Goal: Task Accomplishment & Management: Use online tool/utility

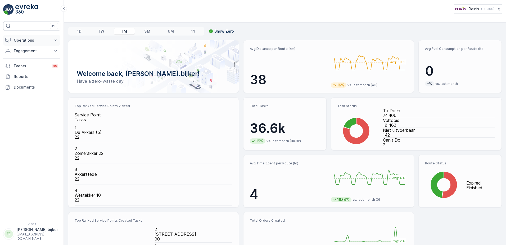
click at [22, 40] on p "Operations" at bounding box center [32, 40] width 36 height 5
click at [30, 64] on p "Routes & Tasks" at bounding box center [27, 63] width 27 height 5
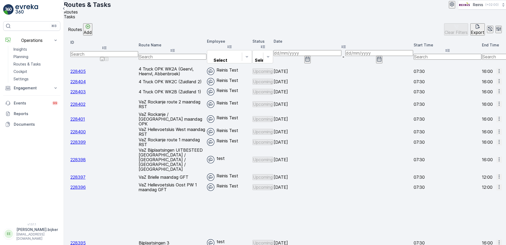
click at [310, 56] on icon "button" at bounding box center [307, 58] width 5 height 5
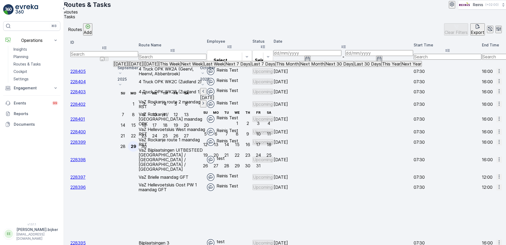
click at [136, 144] on div "29" at bounding box center [134, 146] width 6 height 5
type input "[DATE]"
click at [136, 144] on div "29" at bounding box center [134, 146] width 6 height 5
type input "[DATE]"
click at [136, 144] on div "29" at bounding box center [134, 146] width 6 height 5
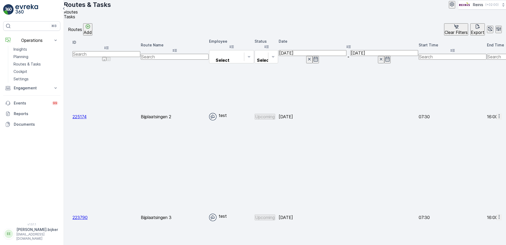
scroll to position [26, 0]
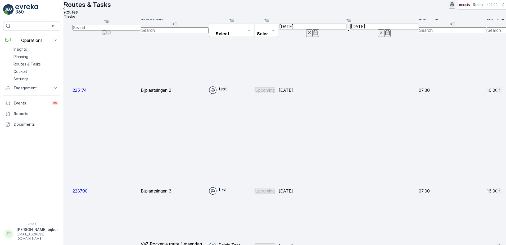
click at [488, 194] on span "Change Assignee" at bounding box center [486, 196] width 31 height 5
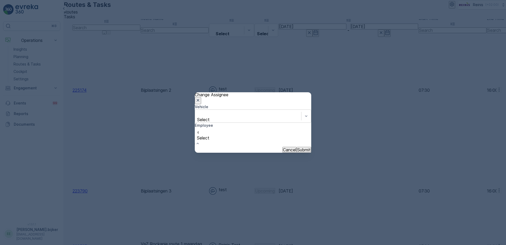
type input "es"
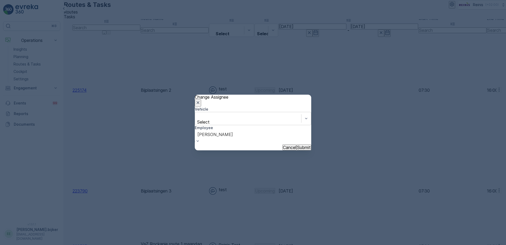
click at [310, 147] on div "Cancel Submit" at bounding box center [253, 147] width 117 height 6
click at [299, 146] on p "Submit" at bounding box center [304, 147] width 14 height 5
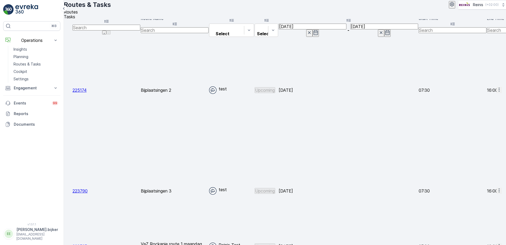
click at [312, 30] on icon "button" at bounding box center [309, 32] width 5 height 5
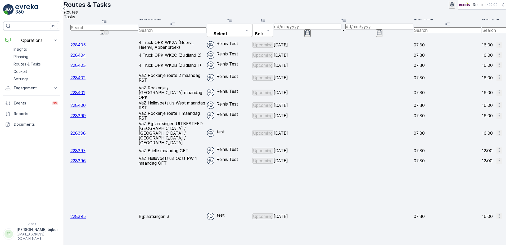
click at [310, 30] on icon "button" at bounding box center [308, 32] width 5 height 5
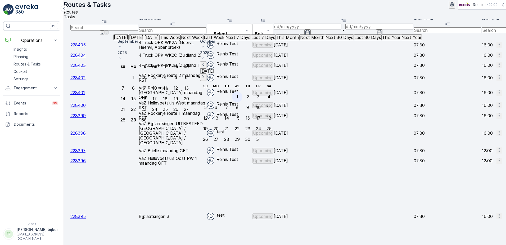
click at [238, 94] on div "1" at bounding box center [237, 96] width 2 height 5
type input "[DATE]"
click at [238, 94] on div "1" at bounding box center [237, 96] width 2 height 5
type input "[DATE]"
click at [238, 94] on div "1" at bounding box center [237, 96] width 2 height 5
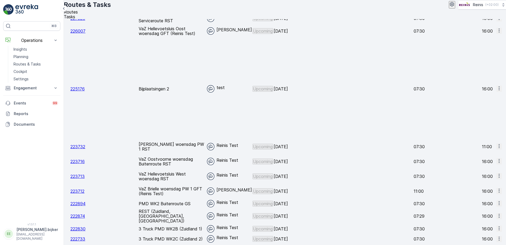
scroll to position [26, 0]
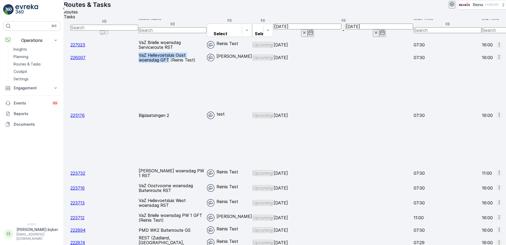
drag, startPoint x: 136, startPoint y: 55, endPoint x: 205, endPoint y: 55, distance: 68.6
click at [205, 55] on td "VaZ Hellevoetsluis Oost woensdag GFT (Reinis Test)" at bounding box center [173, 57] width 68 height 14
copy p "VaZ Hellevoetsluis Oost woensdag GFT"
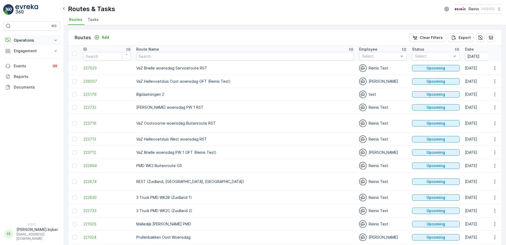
click at [25, 40] on p "Operations" at bounding box center [32, 40] width 36 height 5
click at [22, 57] on p "Planning" at bounding box center [21, 56] width 15 height 5
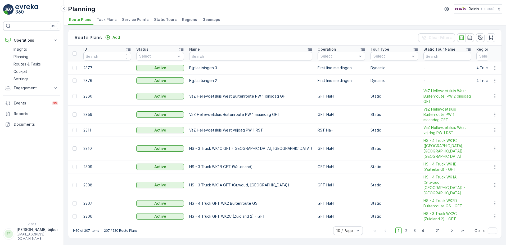
click at [164, 20] on span "Static Tours" at bounding box center [165, 19] width 23 height 5
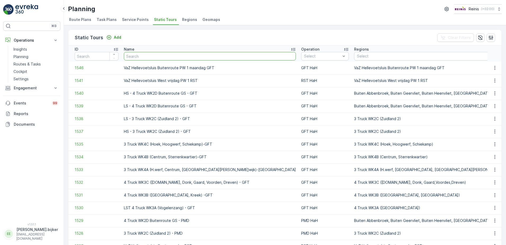
click at [208, 56] on input "text" at bounding box center [210, 56] width 172 height 8
paste input "VaZ Hellevoetsluis Oost woensdag GFT"
type input "VaZ Hellevoetsluis Oost woensdag GFT"
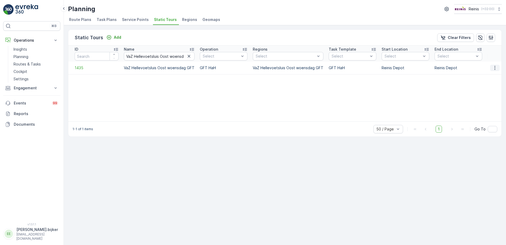
click at [495, 69] on icon "button" at bounding box center [494, 67] width 5 height 5
click at [490, 90] on span "Add Ad Hoc Route" at bounding box center [487, 90] width 33 height 5
click at [495, 67] on icon "button" at bounding box center [494, 67] width 5 height 5
click at [480, 90] on span "Add Ad Hoc Route" at bounding box center [487, 90] width 33 height 5
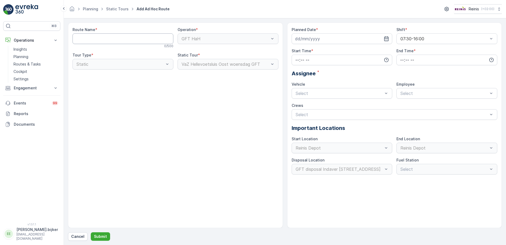
click at [136, 43] on Name "Route Name" at bounding box center [123, 38] width 101 height 11
paste Name "VaZ Hellevoetsluis Oost woensdag GFT"
type Name "VaZ Hellevoetsluis Oost woensdag GFT (Test [PERSON_NAME])"
click at [328, 40] on input at bounding box center [342, 38] width 101 height 11
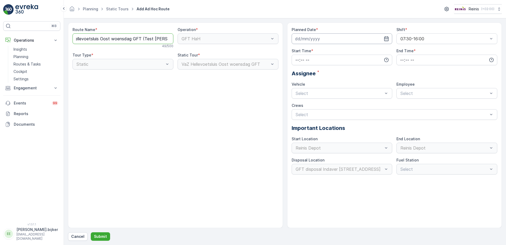
scroll to position [0, 0]
click at [311, 116] on div "29" at bounding box center [310, 114] width 8 height 8
type input "[DATE]"
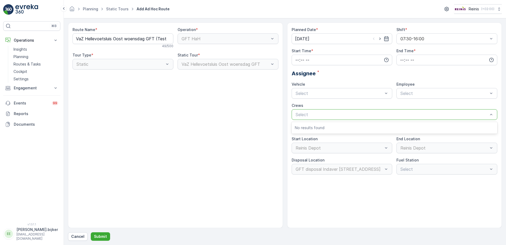
drag, startPoint x: 311, startPoint y: 116, endPoint x: 211, endPoint y: 134, distance: 101.5
click at [211, 134] on div "Route Name * VaZ Hellevoetsluis Oost woensdag GFT (Test [PERSON_NAME]) 49 / 500…" at bounding box center [175, 125] width 215 height 205
click at [372, 62] on input "time" at bounding box center [342, 60] width 101 height 11
click at [297, 103] on span "10" at bounding box center [297, 102] width 4 height 5
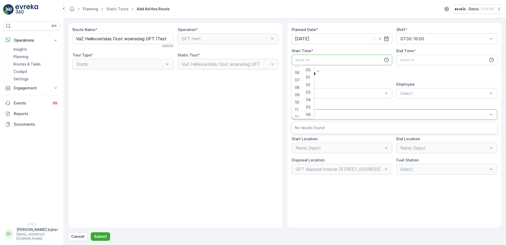
type input "10:00"
click at [429, 62] on input "time" at bounding box center [447, 60] width 101 height 11
click at [405, 103] on div "16" at bounding box center [402, 103] width 9 height 7
type input "16:00"
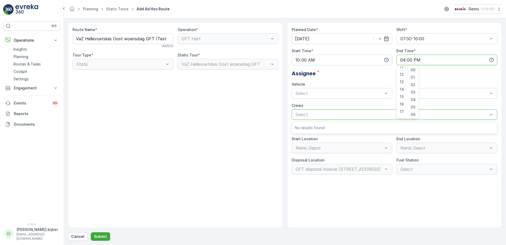
click at [474, 75] on div "Assignee *" at bounding box center [395, 73] width 206 height 8
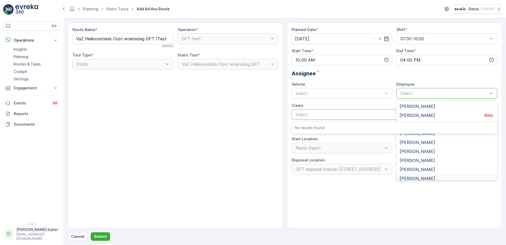
click at [356, 228] on div "Route Name * VaZ Hellevoetsluis Oost woensdag GFT (Test [PERSON_NAME]) 49 / 500…" at bounding box center [285, 132] width 434 height 218
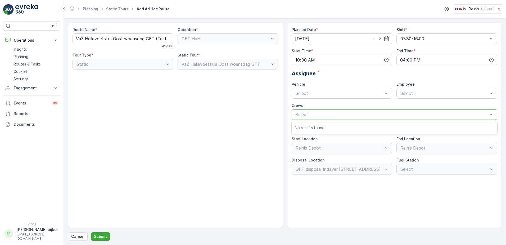
click at [499, 90] on div "Planned Date * [DATE] Shift * 07:30-16:00 Start Time * 10:00 End Time * 16:00 A…" at bounding box center [394, 125] width 215 height 205
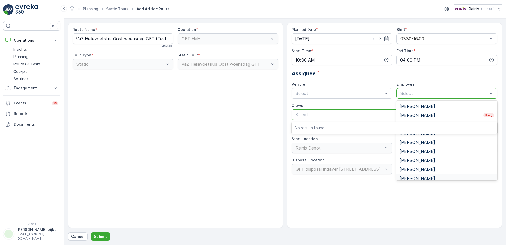
click at [425, 177] on div "[PERSON_NAME]" at bounding box center [447, 178] width 95 height 5
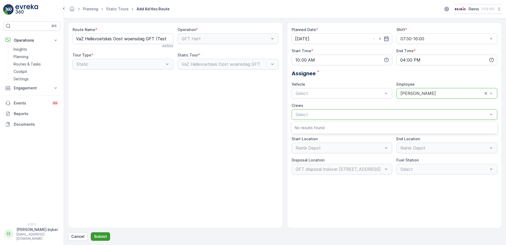
click at [104, 237] on p "Submit" at bounding box center [100, 236] width 13 height 5
